Goal: Find specific page/section

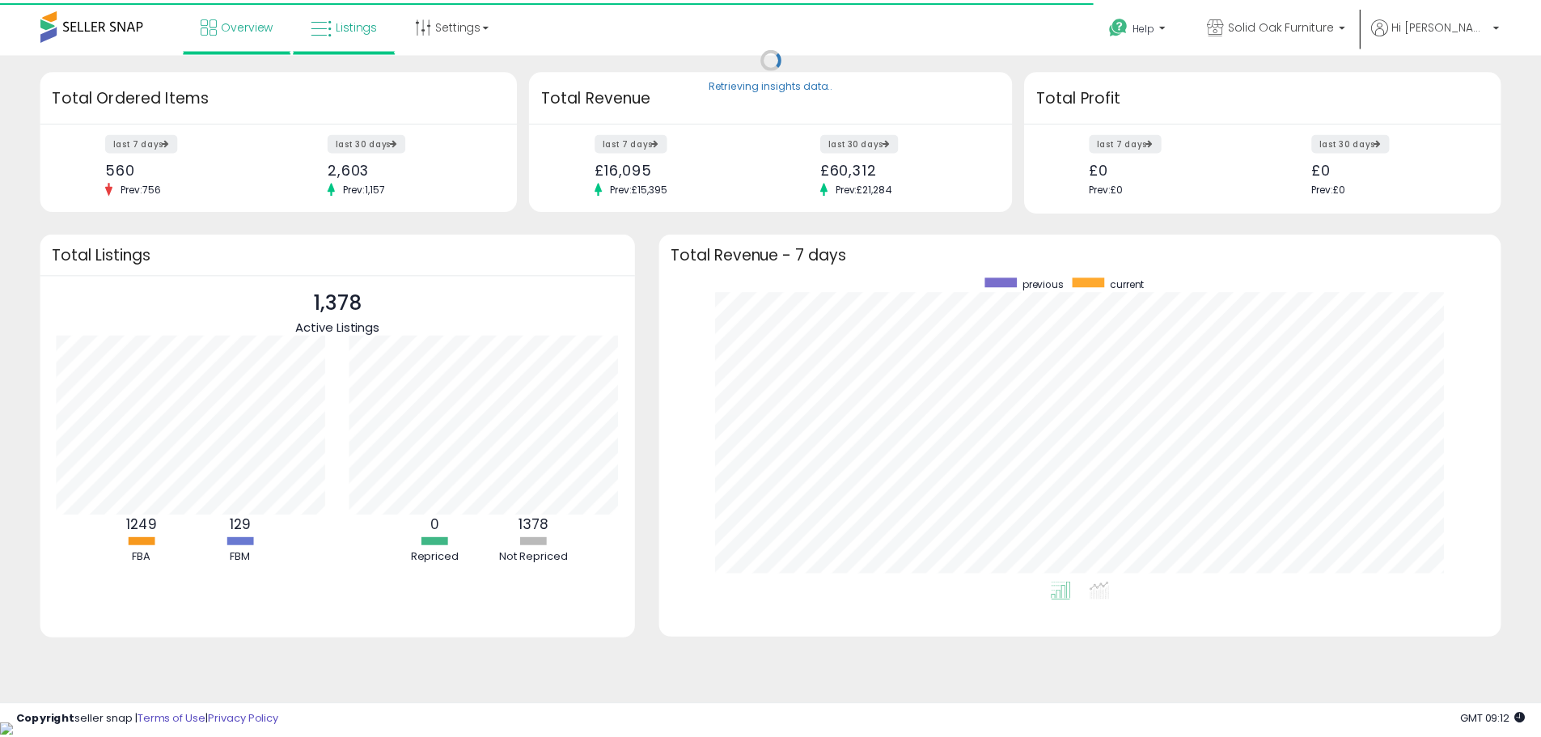
scroll to position [808414, 807911]
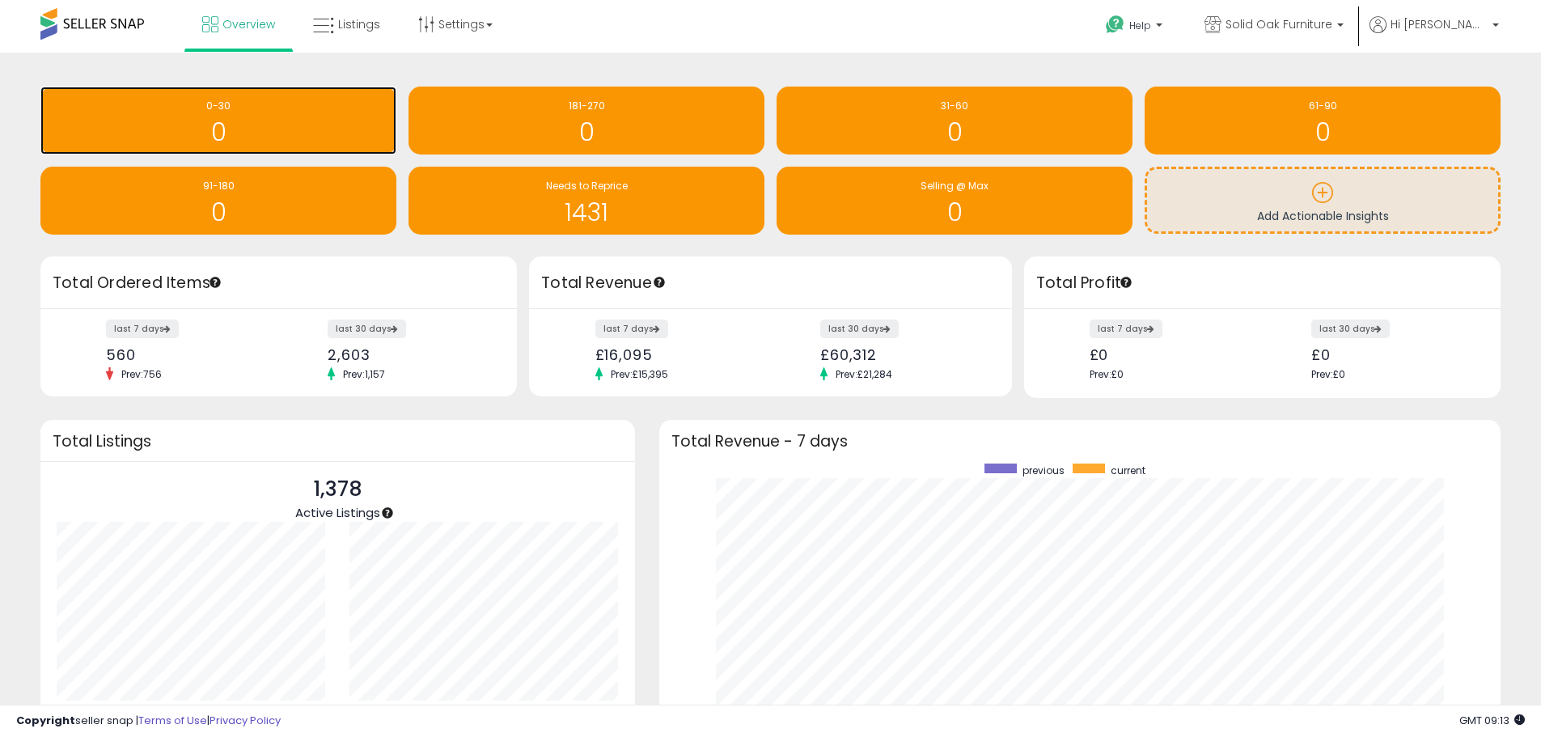
click at [293, 114] on div "0" at bounding box center [219, 122] width 340 height 47
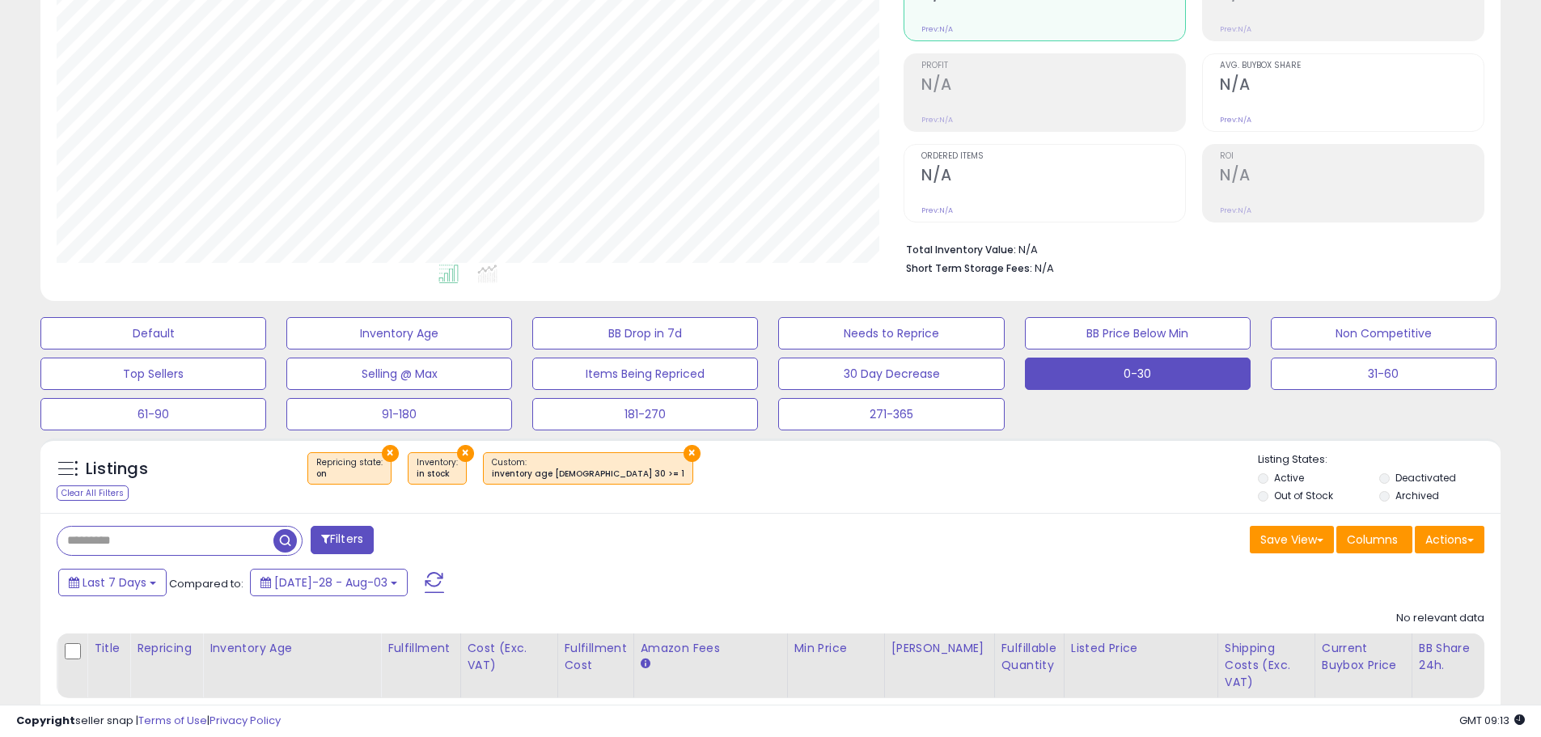
scroll to position [290, 0]
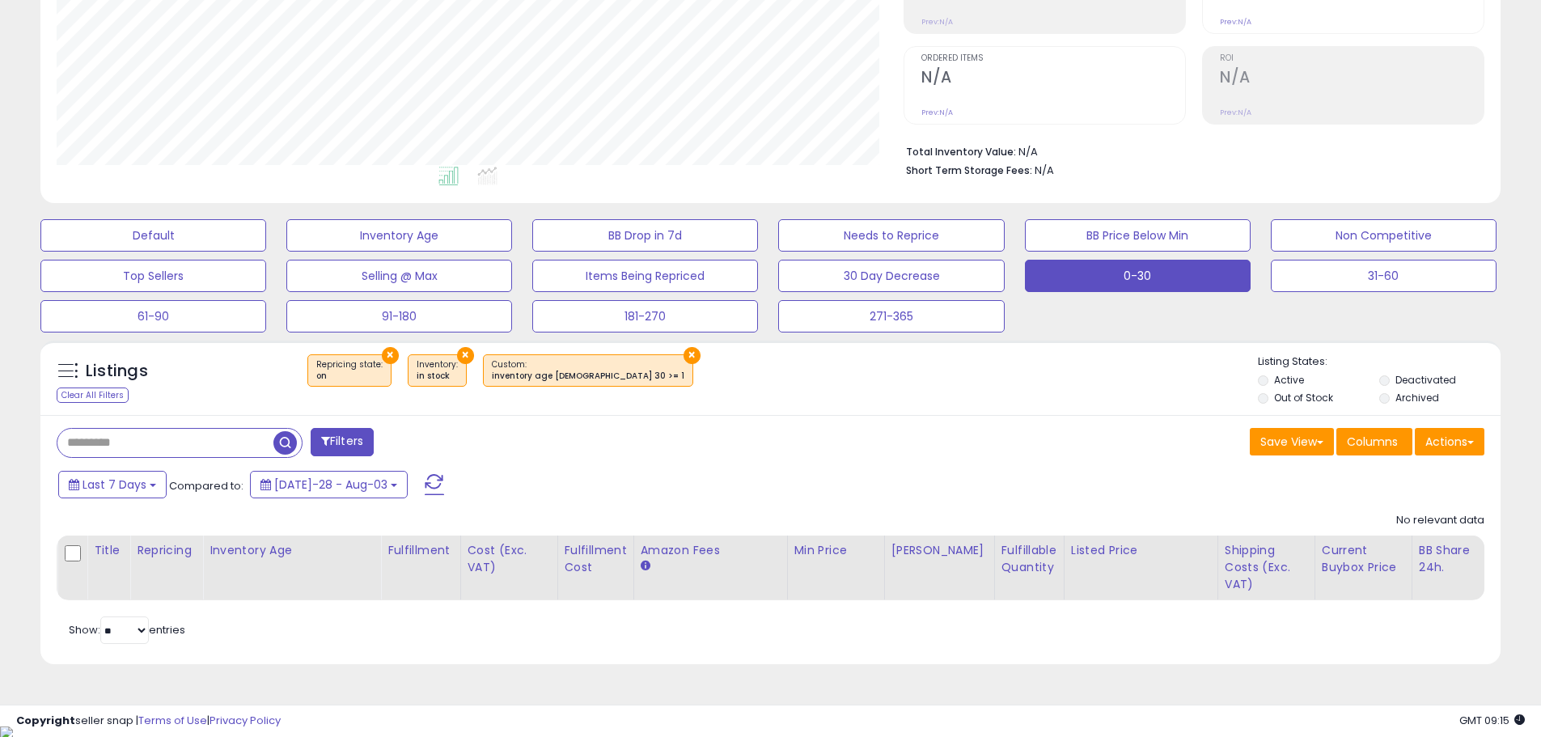
click at [1194, 683] on div "Listings Clear All Filters × Repricing state : on × in stock" at bounding box center [770, 508] width 1484 height 352
click at [1159, 413] on div "Listings Clear All Filters × Repricing state : on × ×" at bounding box center [770, 377] width 1460 height 74
